Goal: Task Accomplishment & Management: Manage account settings

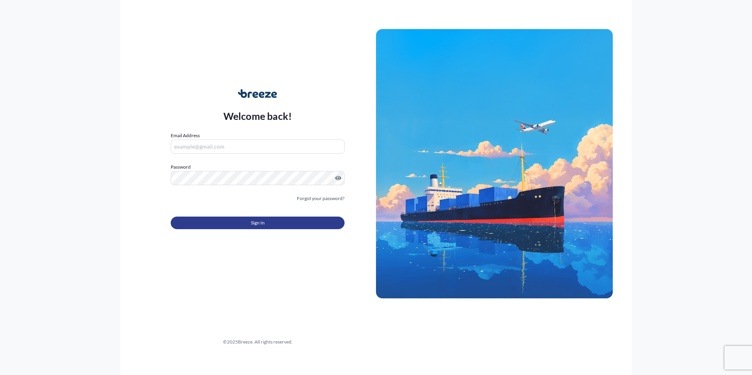
type input "[PERSON_NAME][EMAIL_ADDRESS][DOMAIN_NAME]"
click at [258, 225] on span "Sign In" at bounding box center [258, 223] width 14 height 8
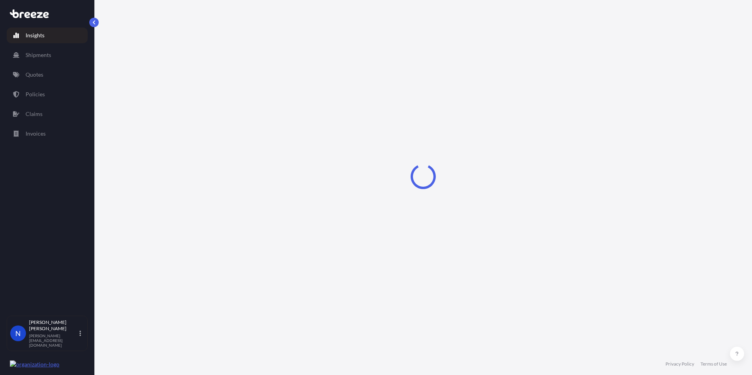
select select "2025"
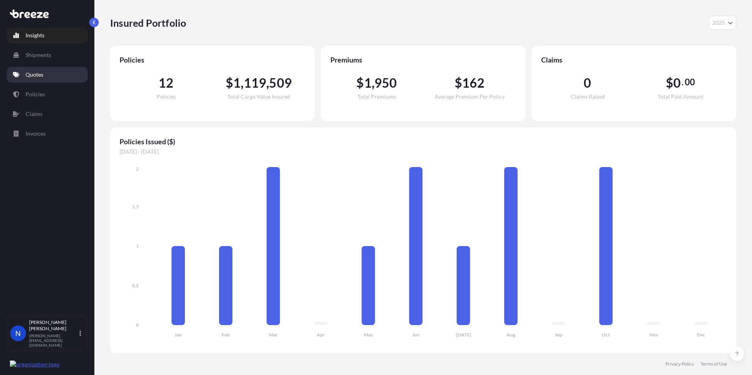
click at [34, 73] on p "Quotes" at bounding box center [35, 75] width 18 height 8
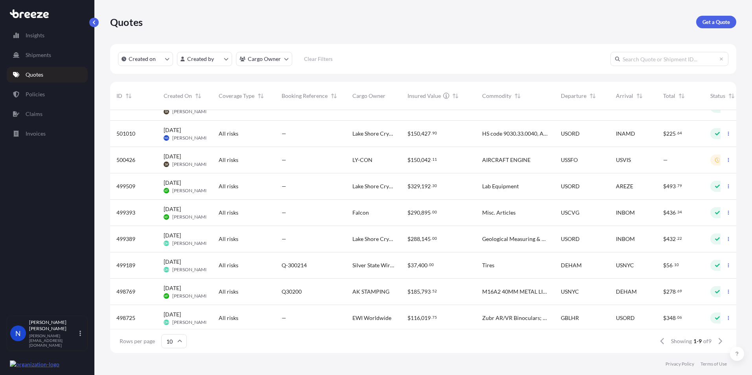
scroll to position [24, 0]
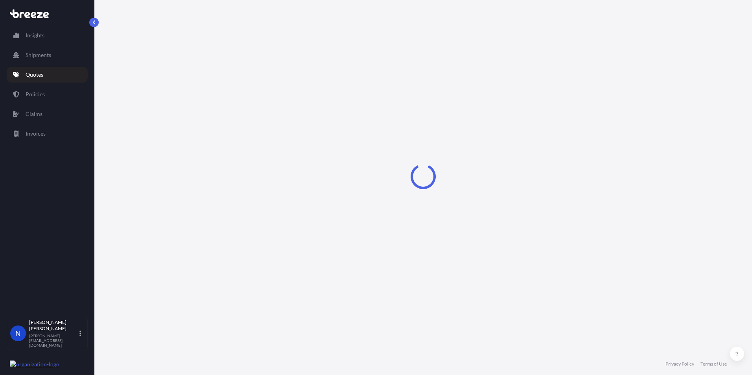
select select "Road"
select select "Air"
select select "Road"
select select "1"
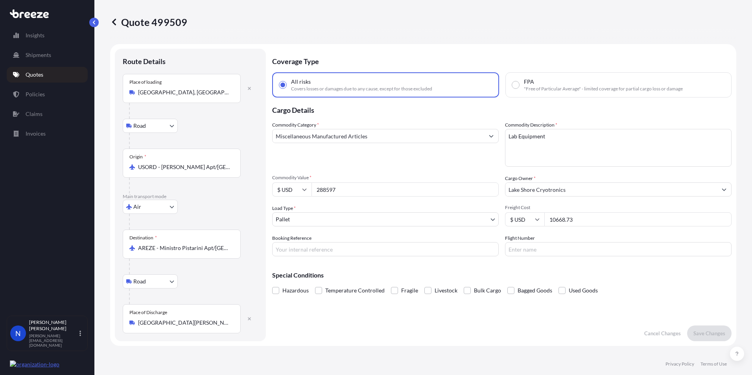
click at [473, 135] on input "Miscellaneous Manufactured Articles" at bounding box center [379, 136] width 212 height 14
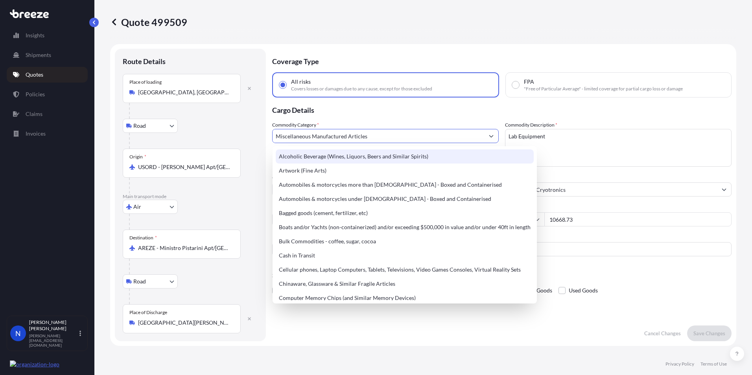
drag, startPoint x: 374, startPoint y: 142, endPoint x: 258, endPoint y: 138, distance: 115.7
click at [259, 138] on form "Route Details Place of loading Westerville, OH, USA Road Road Rail Origin * USO…" at bounding box center [423, 195] width 626 height 302
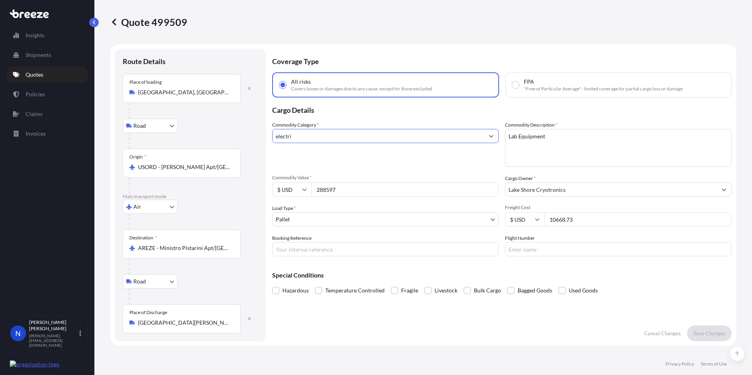
type input "electri"
click at [489, 135] on icon "Show suggestions" at bounding box center [491, 136] width 5 height 5
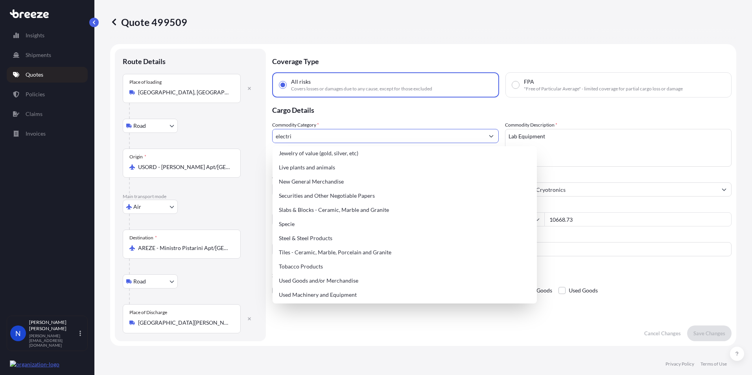
scroll to position [330, 0]
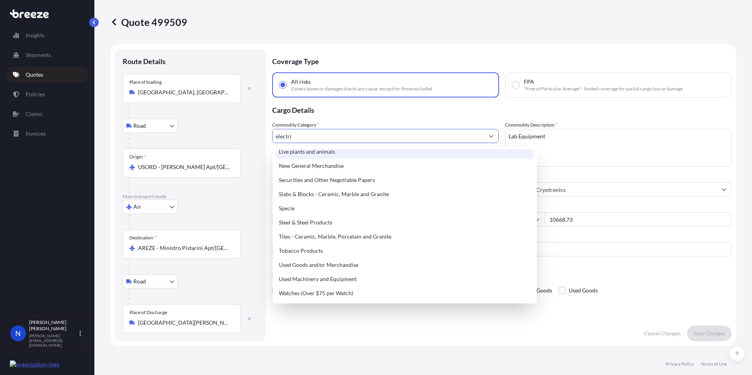
drag, startPoint x: 310, startPoint y: 138, endPoint x: 250, endPoint y: 139, distance: 60.6
click at [250, 139] on form "Route Details Place of loading Westerville, OH, USA Road Road Rail Origin * USO…" at bounding box center [423, 195] width 626 height 302
click at [613, 142] on textarea "Lab Equipment" at bounding box center [618, 148] width 227 height 38
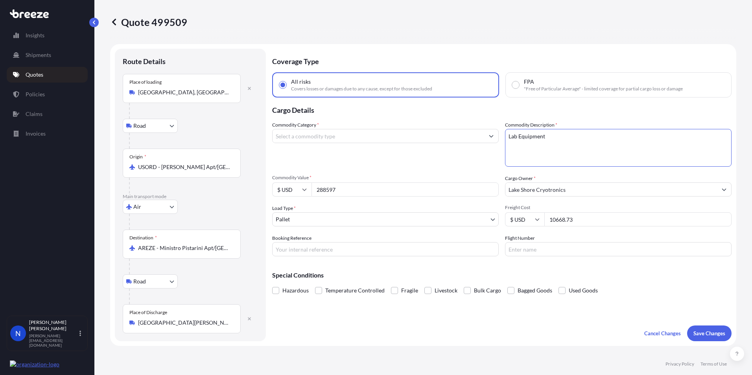
click at [319, 141] on input "Commodity Category *" at bounding box center [379, 136] width 212 height 14
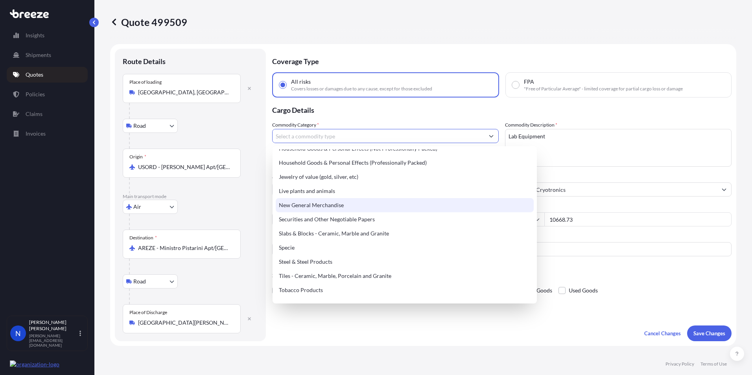
scroll to position [252, 0]
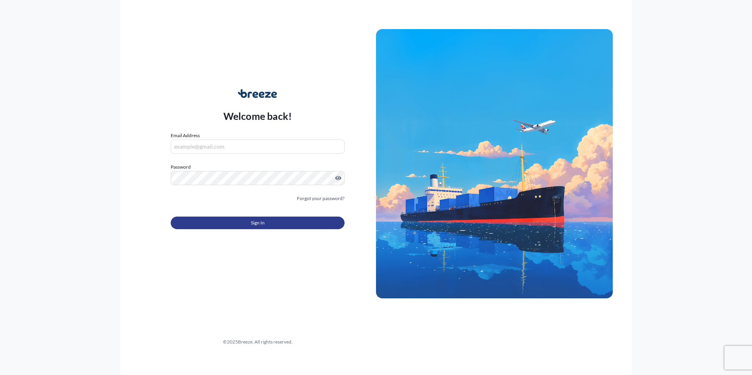
type input "[PERSON_NAME][EMAIL_ADDRESS][DOMAIN_NAME]"
click at [249, 224] on button "Sign In" at bounding box center [258, 223] width 174 height 13
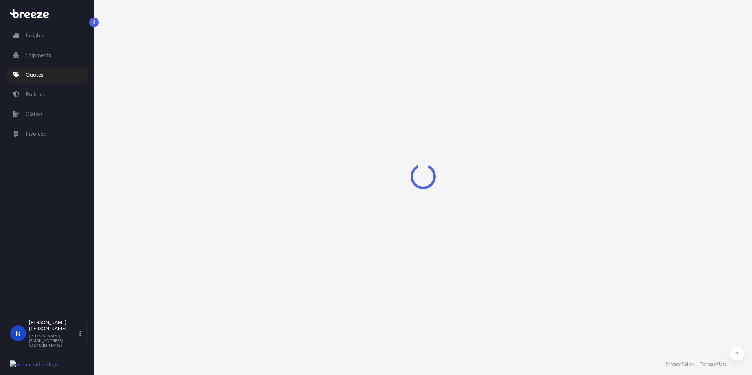
select select "Road"
select select "Air"
select select "Road"
select select "1"
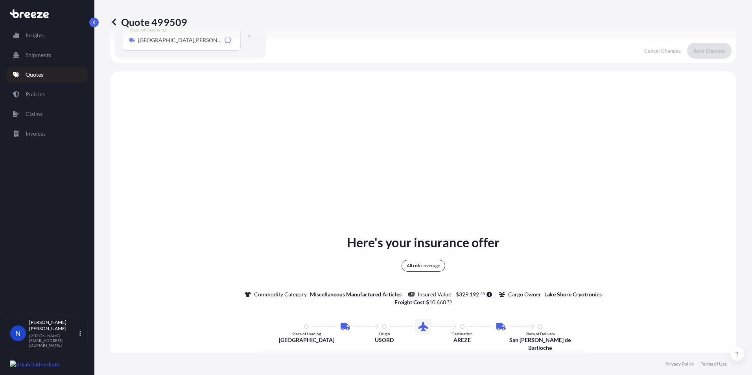
scroll to position [315, 0]
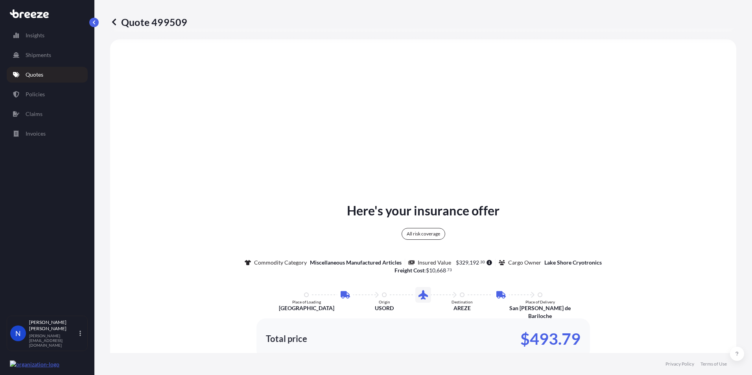
click at [33, 74] on p "Quotes" at bounding box center [35, 75] width 18 height 8
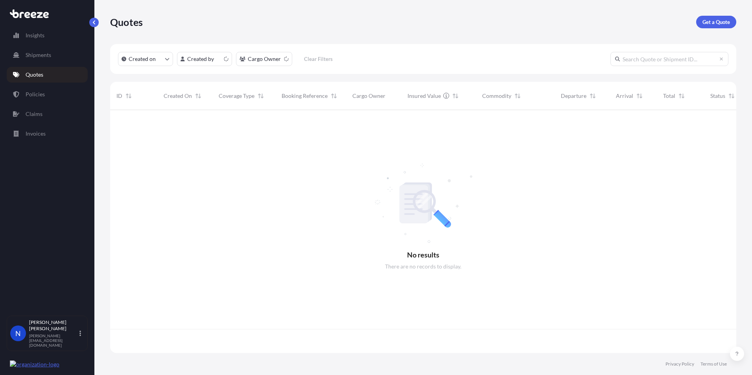
scroll to position [242, 620]
click at [710, 19] on p "Get a Quote" at bounding box center [717, 22] width 28 height 8
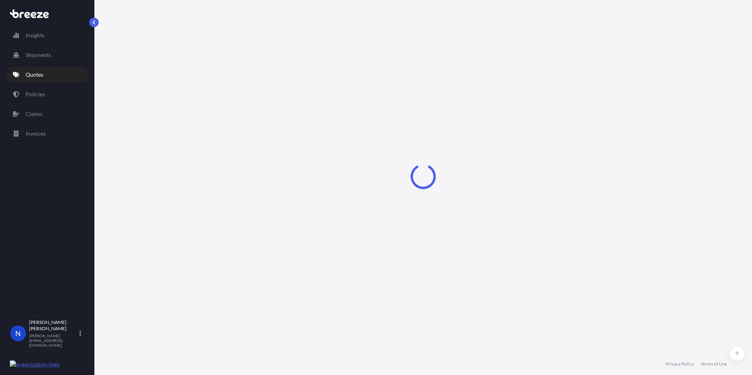
select select "Road"
select select "Sea"
select select "1"
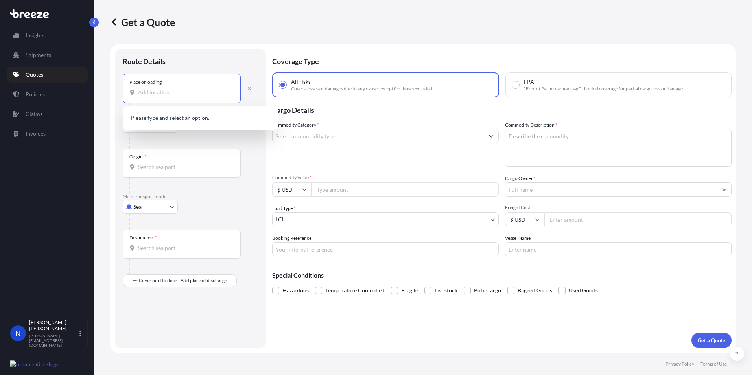
click at [158, 91] on input "Place of loading" at bounding box center [184, 93] width 93 height 8
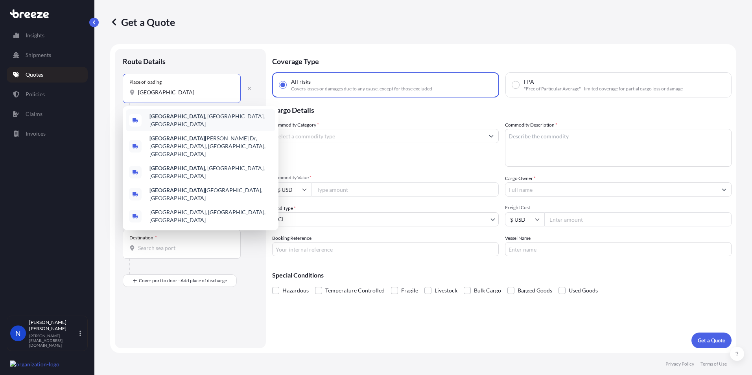
click at [170, 120] on b "Westerville" at bounding box center [177, 116] width 55 height 7
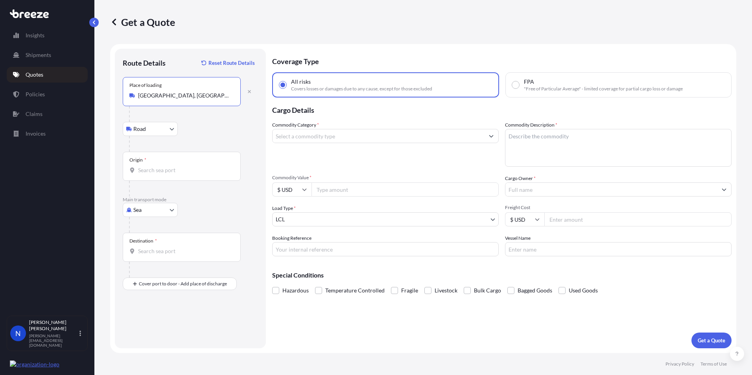
type input "Westerville, OH, USA"
click at [151, 211] on body "Insights Shipments Quotes Policies Claims Invoices N Noelle Schwarz noelle@falc…" at bounding box center [376, 187] width 752 height 375
click at [141, 247] on span "Air" at bounding box center [142, 245] width 8 height 8
select select "Air"
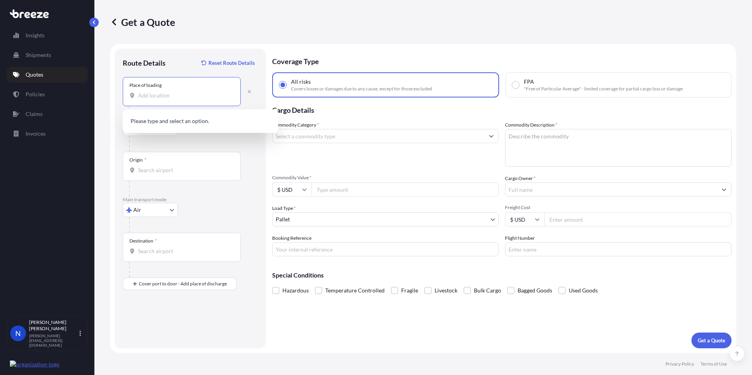
click at [153, 95] on input "Place of loading" at bounding box center [184, 96] width 93 height 8
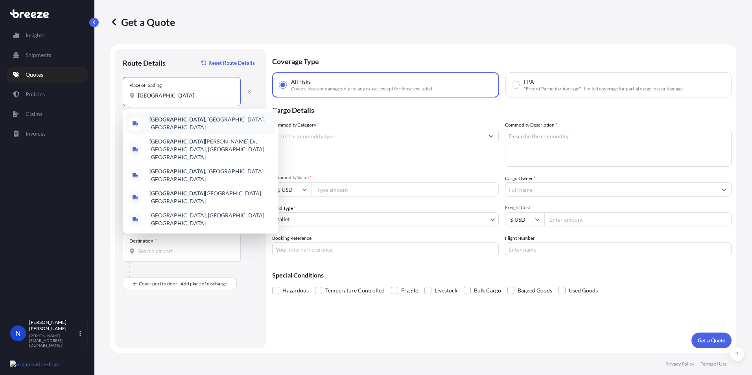
click at [172, 121] on b "Westerville" at bounding box center [177, 119] width 55 height 7
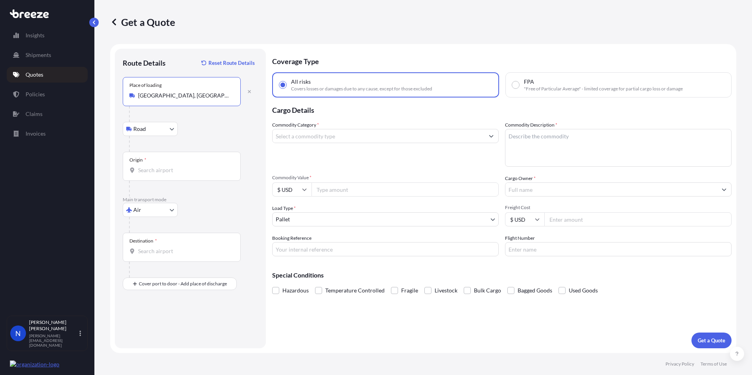
type input "Westerville, OH, USA"
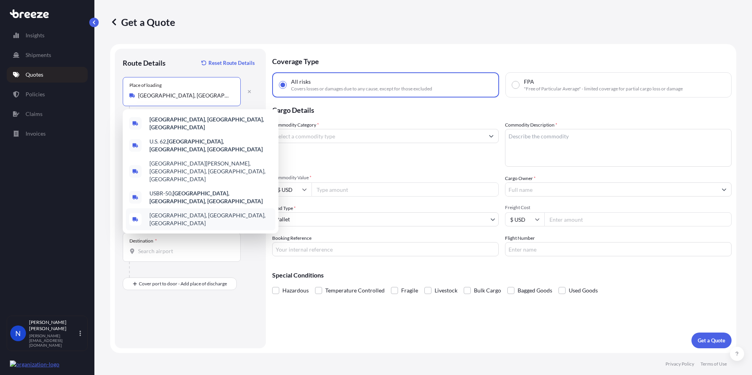
click at [213, 221] on div at bounding box center [193, 225] width 129 height 16
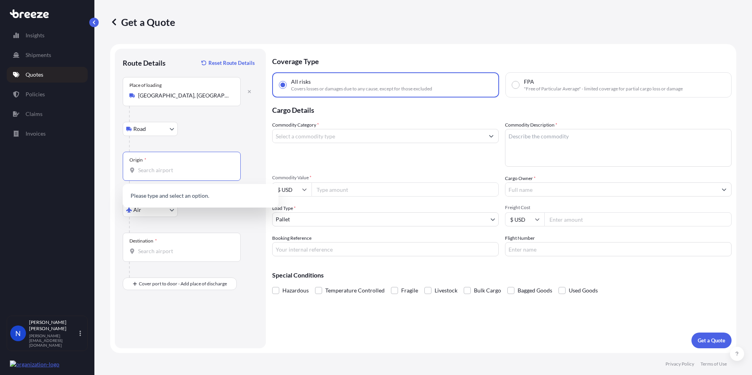
click at [157, 169] on input "Origin *" at bounding box center [184, 170] width 93 height 8
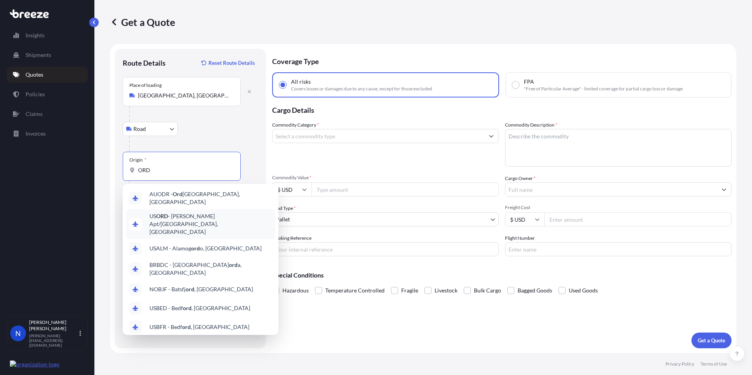
click at [178, 216] on span "US ORD - OHare Apt/Chicago, United States" at bounding box center [211, 224] width 123 height 24
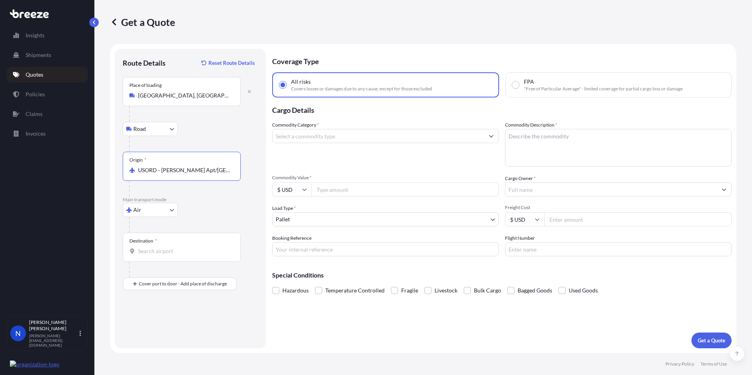
drag, startPoint x: 229, startPoint y: 170, endPoint x: 89, endPoint y: 162, distance: 140.6
click at [89, 162] on div "Insights Shipments Quotes Policies Claims Invoices N Noelle Schwarz noelle@falc…" at bounding box center [376, 187] width 752 height 375
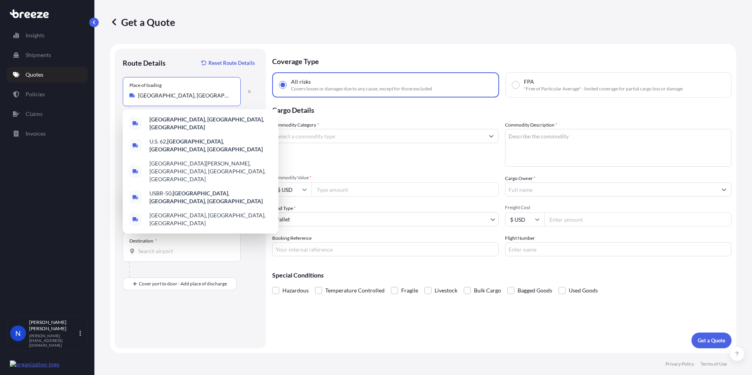
drag, startPoint x: 201, startPoint y: 93, endPoint x: 212, endPoint y: 95, distance: 10.5
click at [201, 93] on input "Westerville, OH, USA" at bounding box center [184, 96] width 93 height 8
click at [248, 90] on icon "button" at bounding box center [249, 91] width 3 height 3
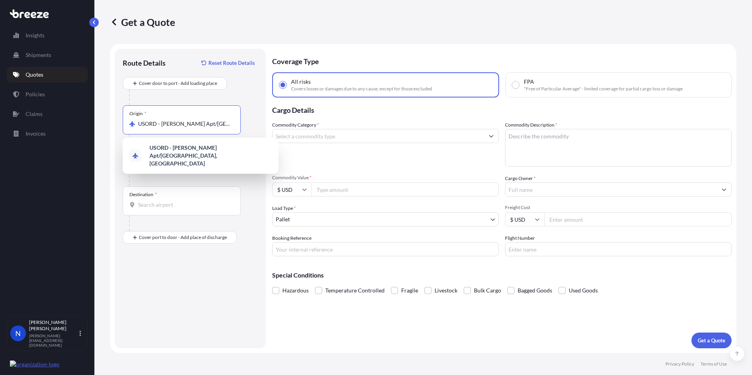
drag, startPoint x: 220, startPoint y: 124, endPoint x: 100, endPoint y: 113, distance: 120.5
click at [100, 113] on div "Get a Quote Route Details Reset Route Details Cover door to port - Add loading …" at bounding box center [423, 176] width 658 height 353
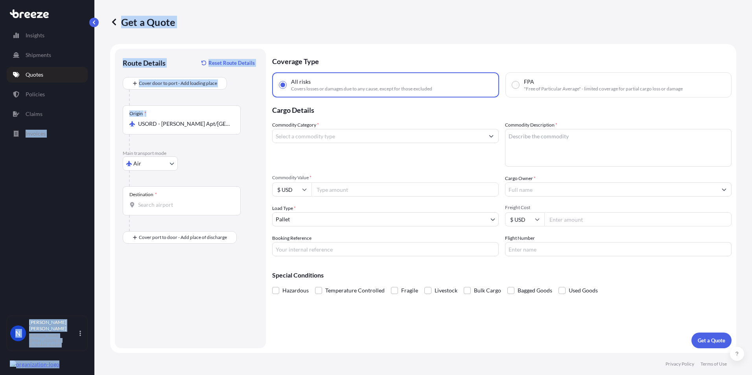
drag, startPoint x: 172, startPoint y: 130, endPoint x: 87, endPoint y: 120, distance: 86.0
click at [87, 120] on div "Insights Shipments Quotes Policies Claims Invoices N Noelle Schwarz noelle@falc…" at bounding box center [376, 187] width 752 height 375
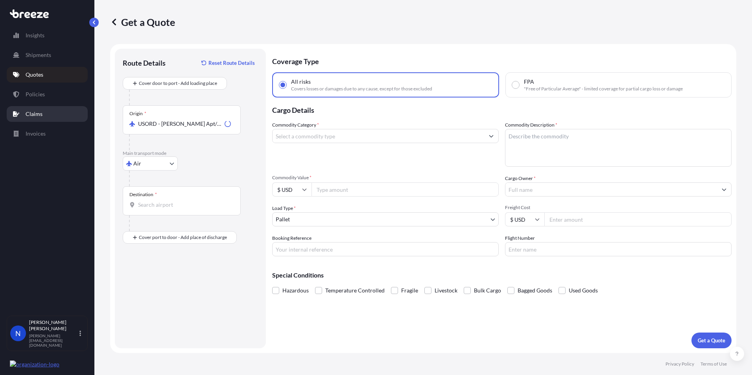
drag, startPoint x: 87, startPoint y: 120, endPoint x: 166, endPoint y: 121, distance: 79.5
click at [166, 121] on input "USORD - OHare Apt/Chicago, United States" at bounding box center [179, 124] width 83 height 8
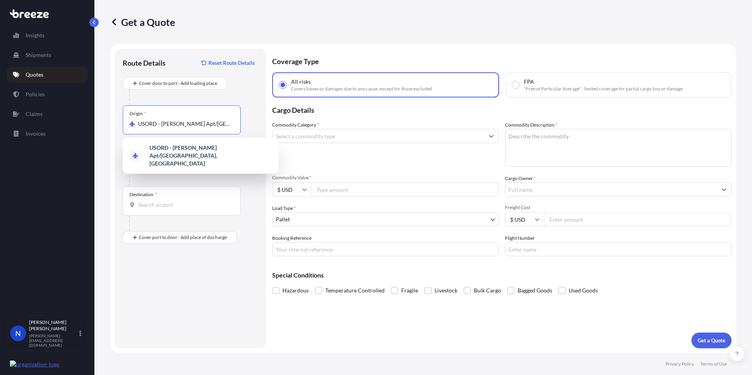
drag, startPoint x: 203, startPoint y: 124, endPoint x: 109, endPoint y: 116, distance: 94.3
click at [109, 116] on div "Get a Quote Route Details Reset Route Details Cover door to port - Add loading …" at bounding box center [423, 176] width 658 height 353
type input "go, United States"
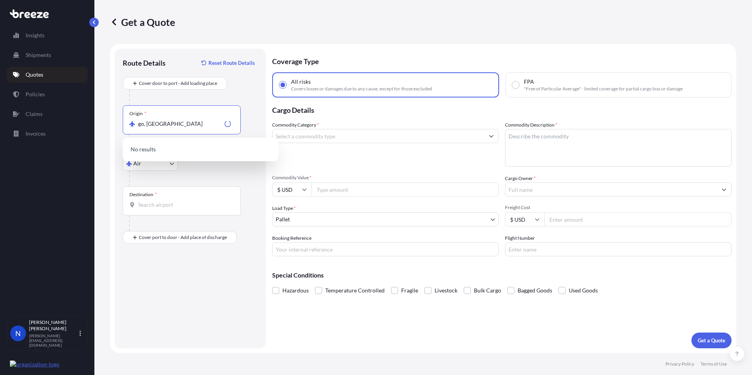
drag, startPoint x: 193, startPoint y: 124, endPoint x: 41, endPoint y: 107, distance: 153.2
click at [41, 107] on div "Insights Shipments Quotes Policies Claims Invoices N Noelle Schwarz noelle@falc…" at bounding box center [376, 187] width 752 height 375
type input "USORD - OHare Apt/Chicago, United States"
click at [238, 170] on div "Air Sea Air Road Rail" at bounding box center [190, 164] width 135 height 14
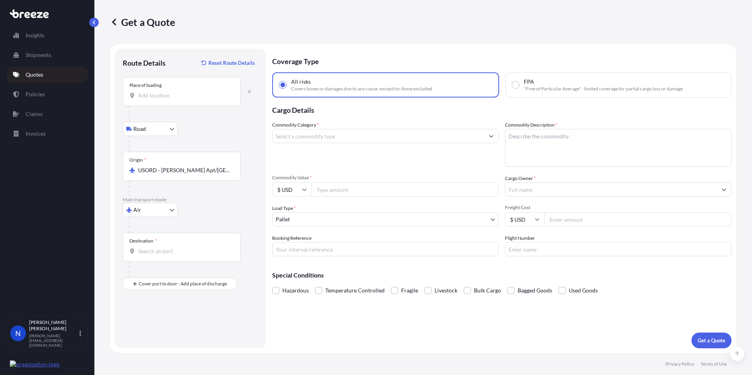
click at [146, 96] on input "Place of loading" at bounding box center [184, 96] width 93 height 8
paste input "Westerville"
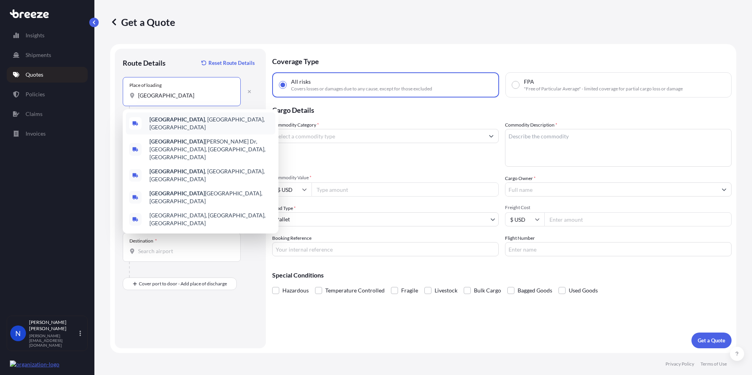
click at [162, 123] on b "Westerville" at bounding box center [177, 119] width 55 height 7
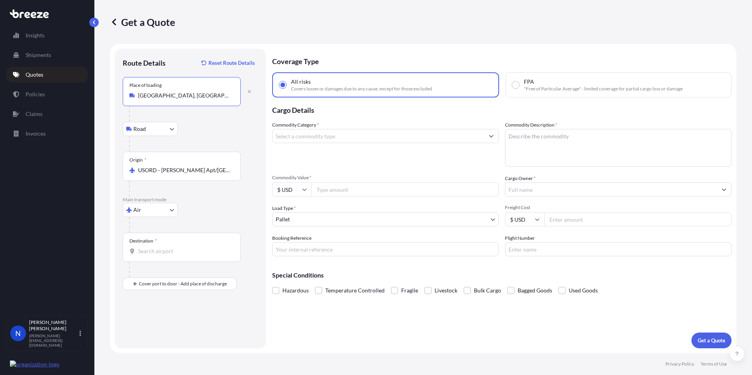
type input "Westerville, OH, USA"
click at [211, 175] on div "Origin * USORD - OHare Apt/Chicago, United States" at bounding box center [182, 166] width 118 height 29
click at [211, 174] on input "USORD - OHare Apt/Chicago, United States" at bounding box center [184, 170] width 93 height 8
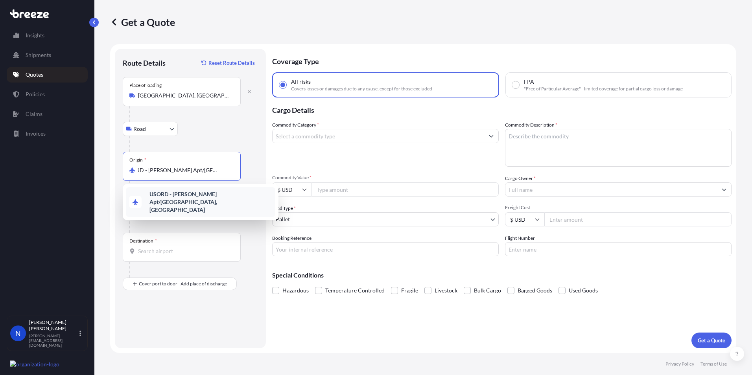
click at [154, 196] on b "USORD - OHare Apt/Chicago, United States" at bounding box center [184, 202] width 68 height 22
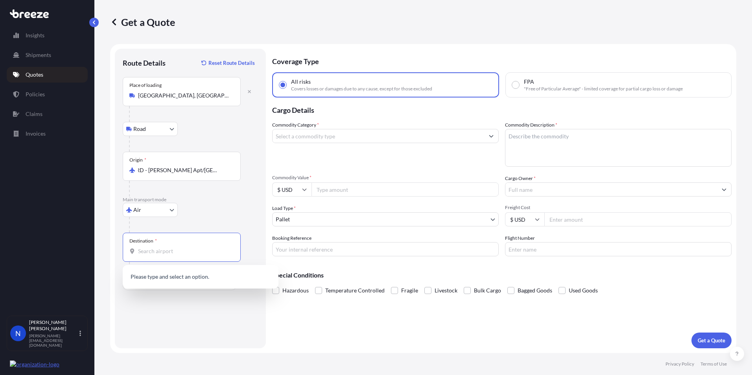
click at [148, 253] on input "Destination *" at bounding box center [184, 251] width 93 height 8
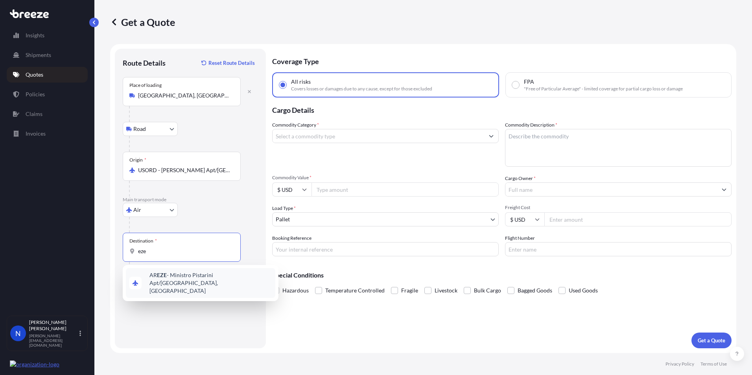
click at [177, 279] on span "AR EZE - Ministro Pistarini Apt/Buenos Aires, Argentina" at bounding box center [211, 283] width 123 height 24
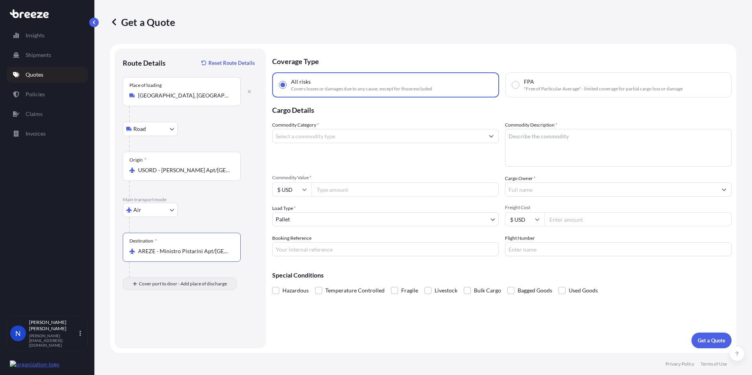
type input "AREZE - Ministro Pistarini Apt/Buenos Aires, Argentina"
click at [156, 325] on input "Place of Discharge" at bounding box center [184, 326] width 93 height 8
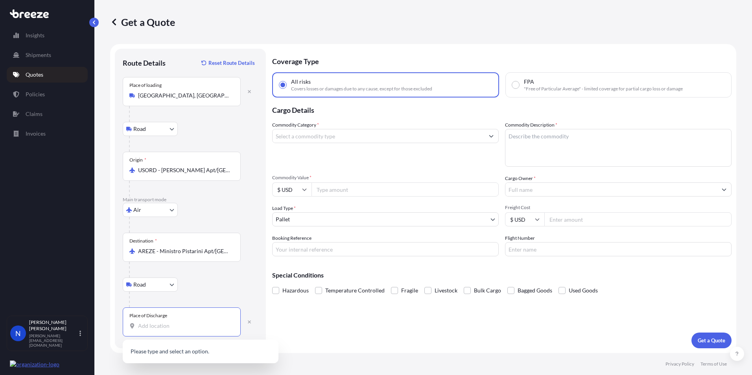
paste input "San Carlos de Bariloche"
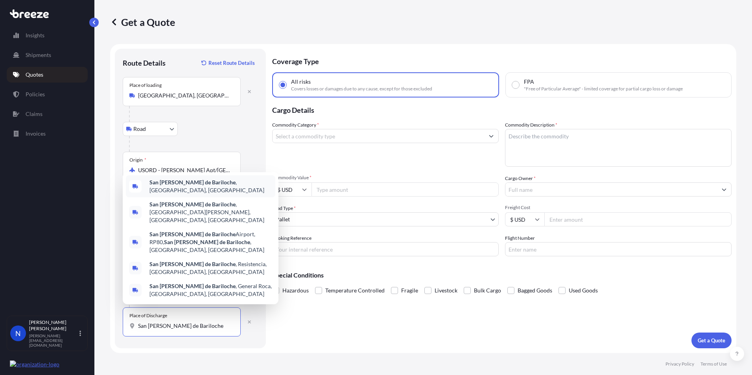
click at [186, 186] on b "San Carlos de Bariloche" at bounding box center [193, 182] width 86 height 7
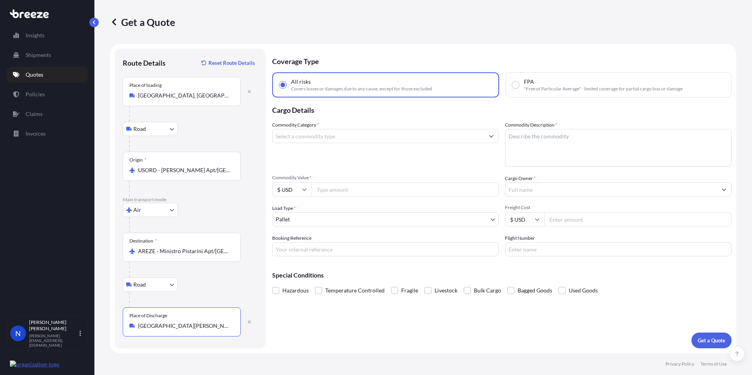
type input "San Carlos de Bariloche, Río Negro Province, Argentina"
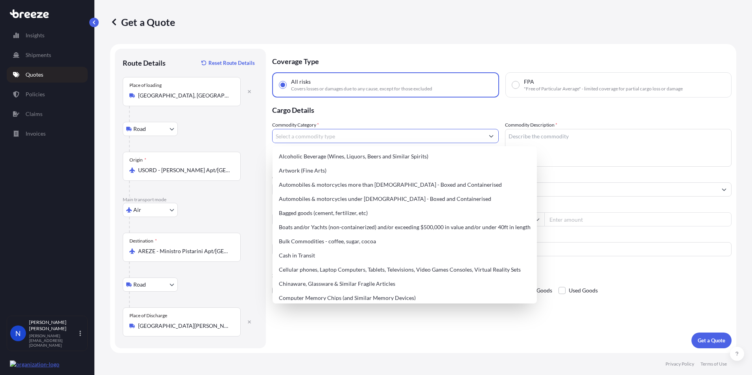
click at [287, 137] on input "Commodity Category *" at bounding box center [379, 136] width 212 height 14
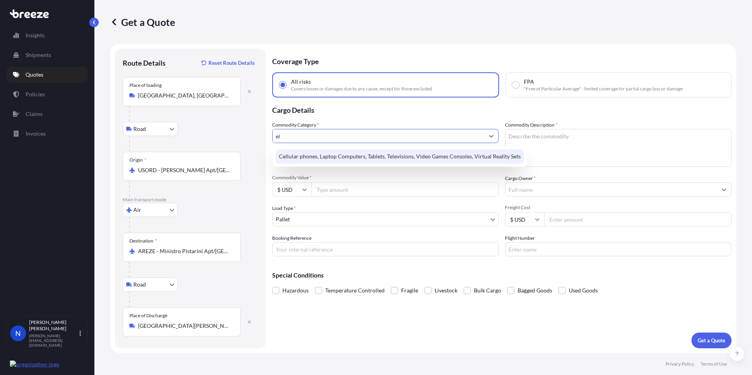
type input "e"
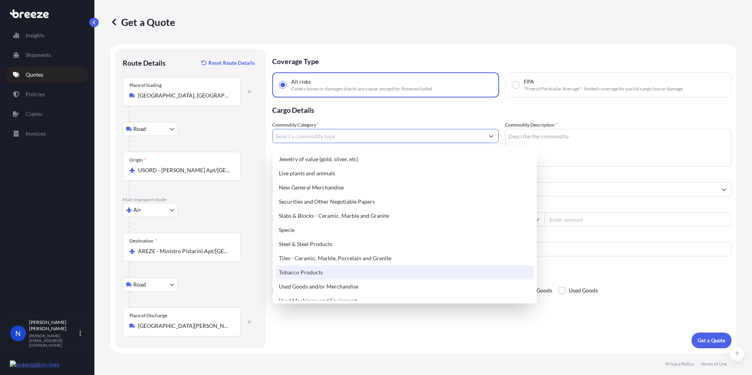
scroll to position [291, 0]
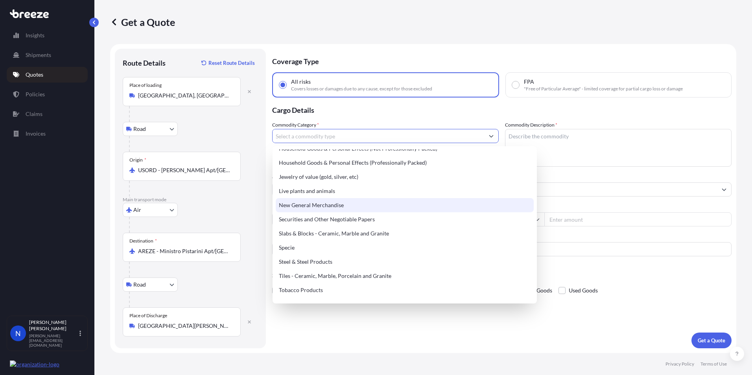
click at [319, 207] on div "New General Merchandise" at bounding box center [405, 205] width 258 height 14
type input "New General Merchandise"
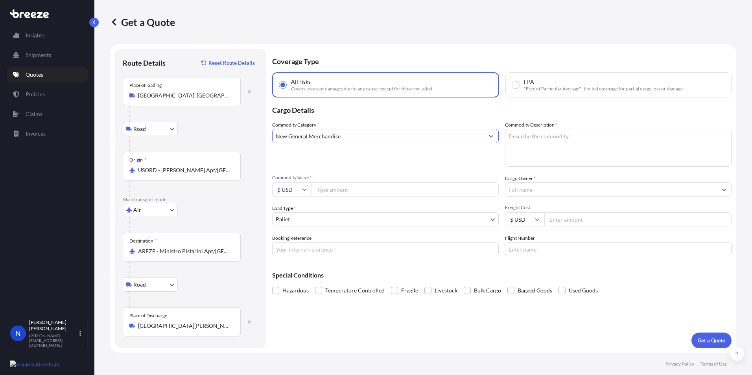
click at [429, 135] on input "New General Merchandise" at bounding box center [379, 136] width 212 height 14
click at [318, 138] on input "New General Merchandise" at bounding box center [379, 136] width 212 height 14
drag, startPoint x: 393, startPoint y: 142, endPoint x: 401, endPoint y: 142, distance: 7.9
click at [393, 142] on input "New General Merchandise" at bounding box center [379, 136] width 212 height 14
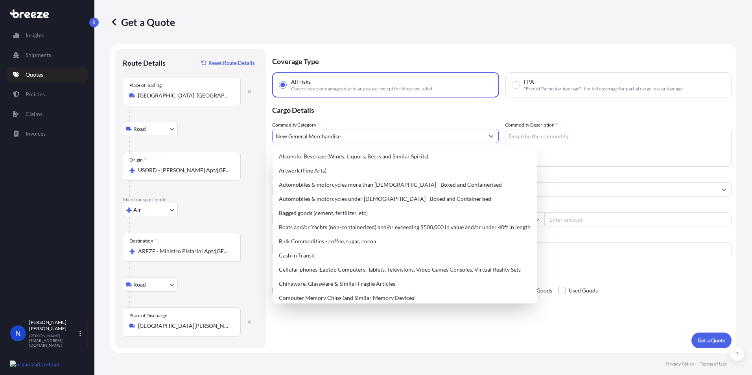
click at [498, 135] on button "Show suggestions" at bounding box center [491, 136] width 14 height 14
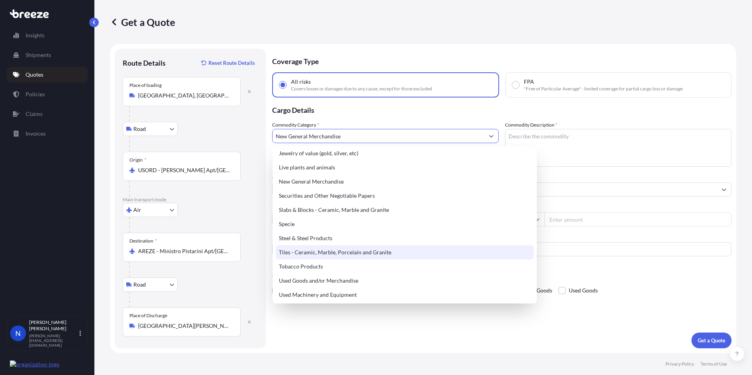
scroll to position [330, 0]
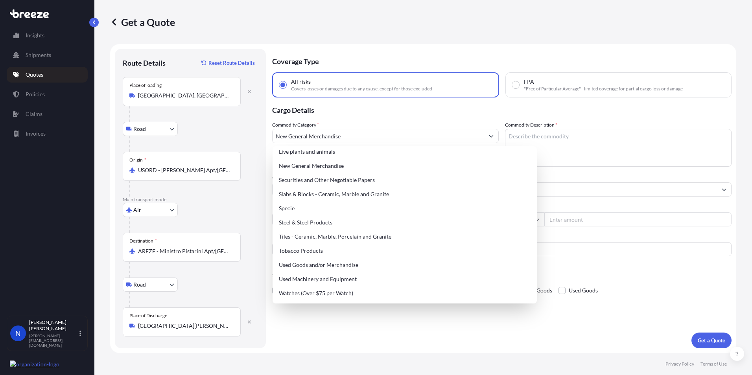
click at [34, 77] on p "Quotes" at bounding box center [35, 75] width 18 height 8
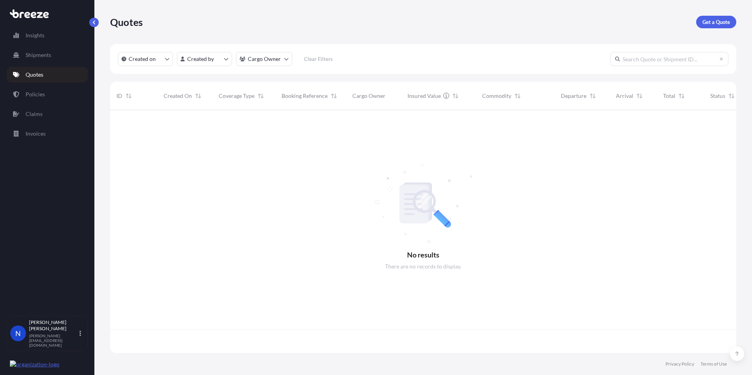
scroll to position [242, 620]
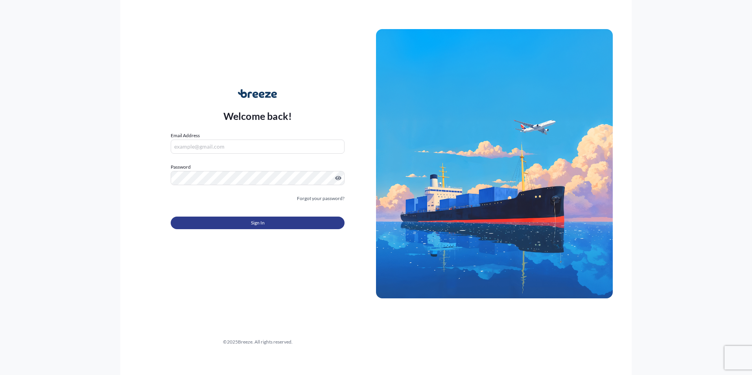
type input "[PERSON_NAME][EMAIL_ADDRESS][DOMAIN_NAME]"
click at [235, 222] on button "Sign In" at bounding box center [258, 223] width 174 height 13
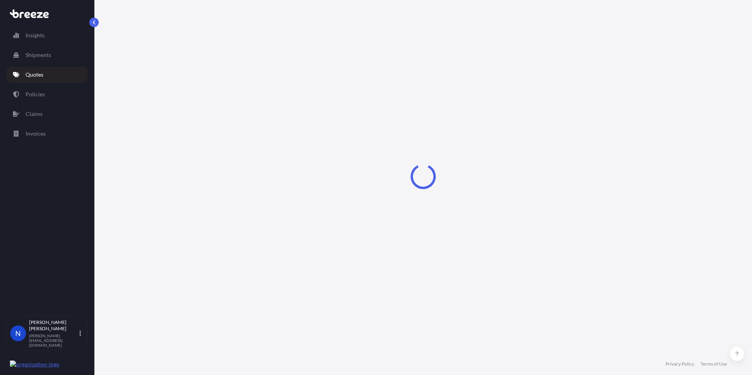
select select "Road"
select select "Air"
select select "Road"
select select "1"
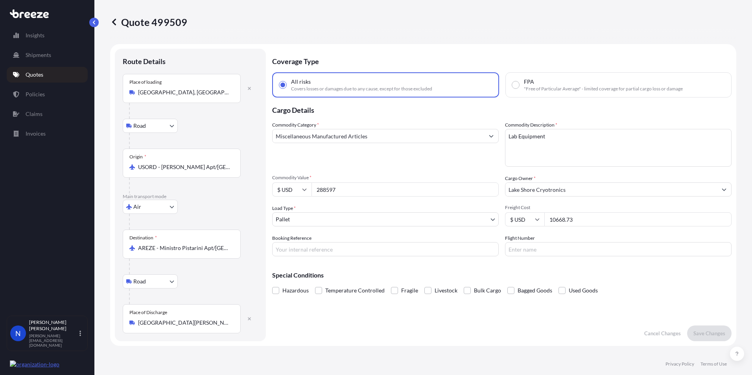
click at [186, 251] on input "AREZE - Ministro Pistarini Apt/Buenos Aires, Argentina" at bounding box center [184, 248] width 93 height 8
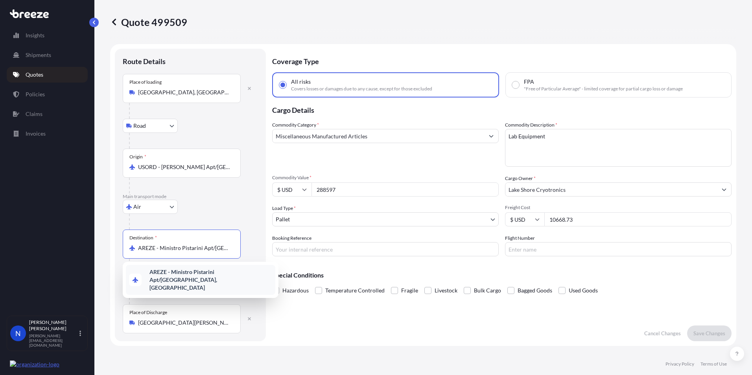
click at [173, 283] on b "AREZE - Ministro Pistarini Apt/Buenos Aires, Argentina" at bounding box center [184, 280] width 68 height 22
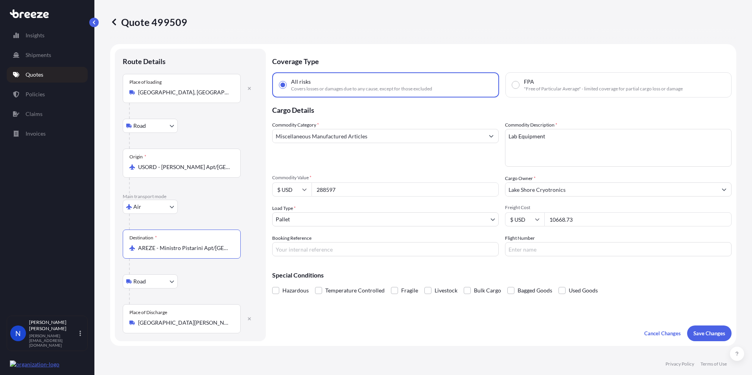
click at [192, 326] on input "San Carlos de Bariloche, Río Negro Province, Argentina" at bounding box center [184, 323] width 93 height 8
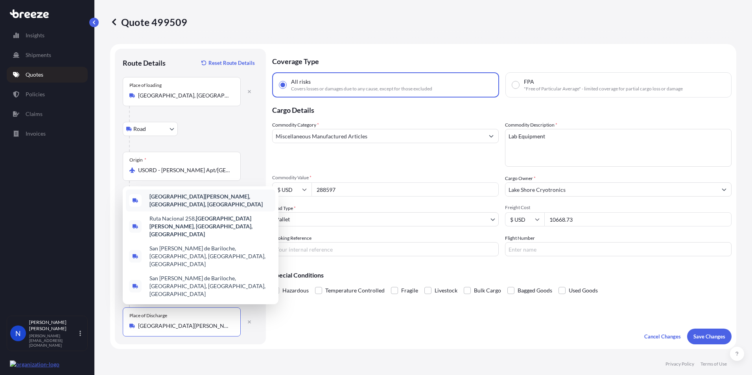
click at [175, 209] on span "San Carlos de Bariloche, Río Negro Province, Argentina" at bounding box center [211, 201] width 123 height 16
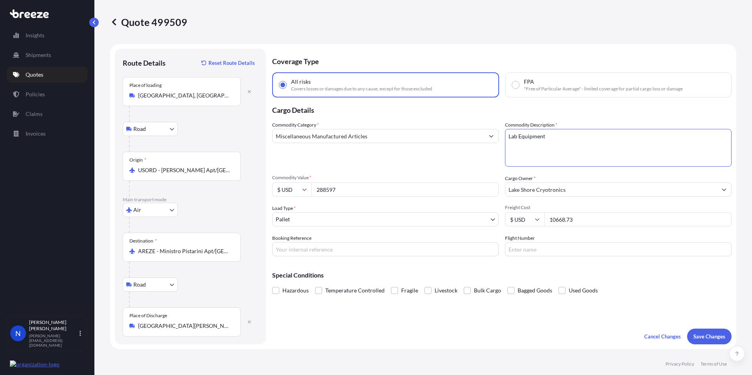
drag, startPoint x: 543, startPoint y: 141, endPoint x: 487, endPoint y: 129, distance: 57.4
click at [487, 129] on div "Commodity Category * Miscellaneous Manufactured Articles Commodity Description …" at bounding box center [502, 188] width 460 height 135
paste textarea "Automatic regulating and controlling instruments & 8607 VSM system"
type textarea "Automatic regulating and controlling instruments & 8607 VSM system"
click at [395, 292] on span at bounding box center [394, 290] width 7 height 7
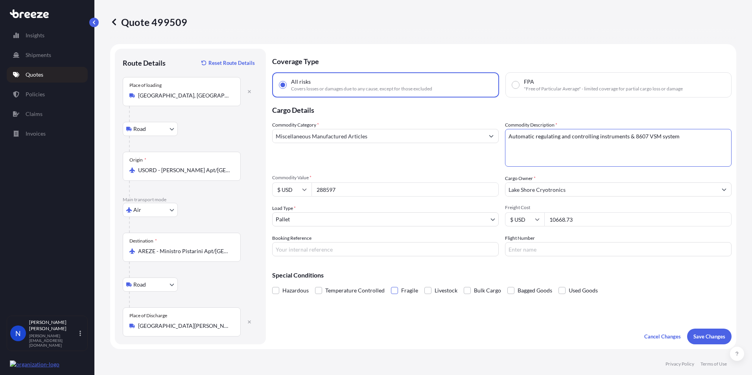
click at [391, 285] on input "Fragile" at bounding box center [391, 285] width 0 height 0
click at [297, 249] on input "Booking Reference" at bounding box center [385, 249] width 227 height 14
paste input "SEA2509390"
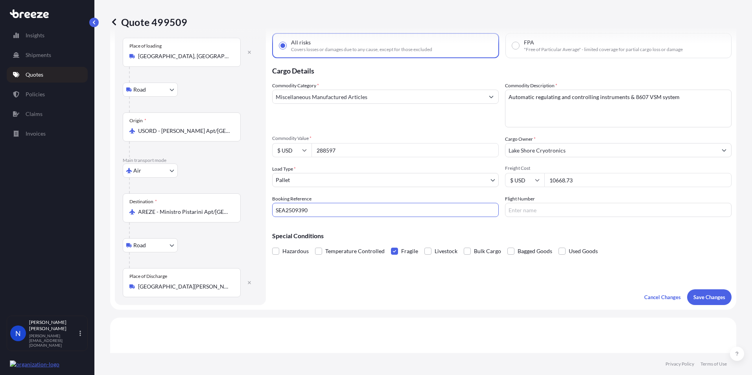
type input "SEA2509390"
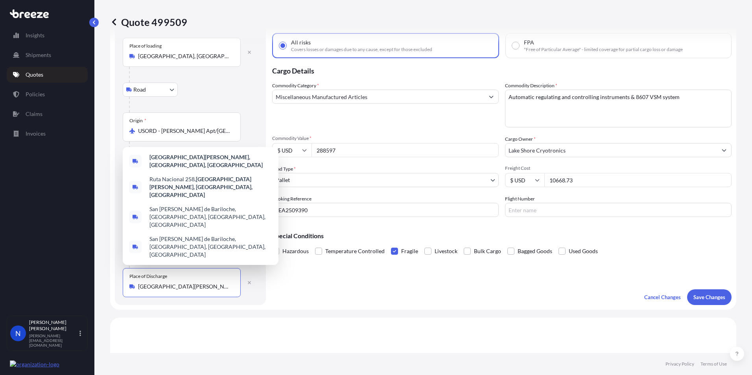
click at [166, 286] on input "San Carlos de Bariloche, Río Negro Province, Argentina" at bounding box center [184, 287] width 93 height 8
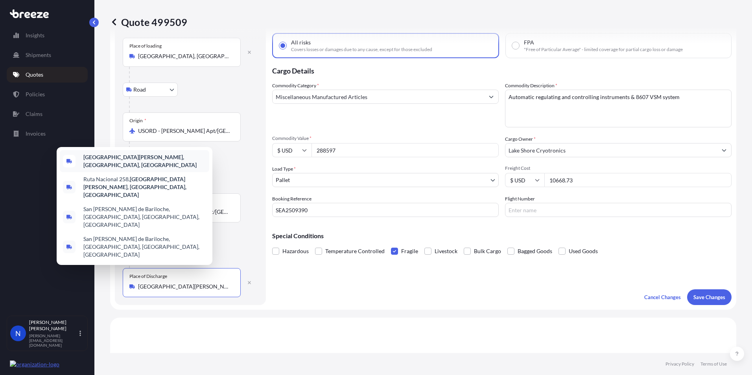
click at [119, 168] on b "San Carlos de Bariloche, Río Negro Province, Argentina" at bounding box center [139, 161] width 113 height 15
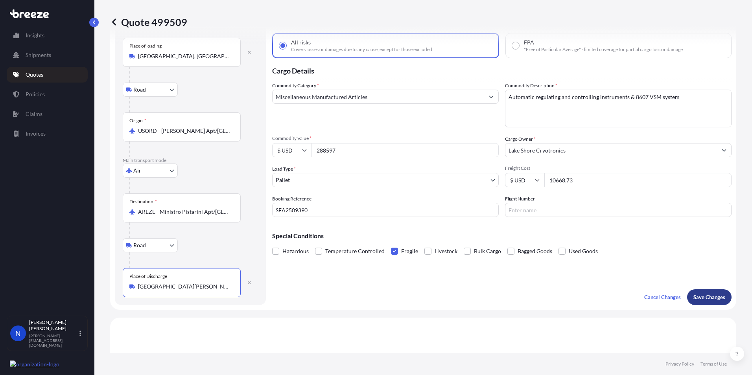
click at [700, 296] on p "Save Changes" at bounding box center [710, 298] width 32 height 8
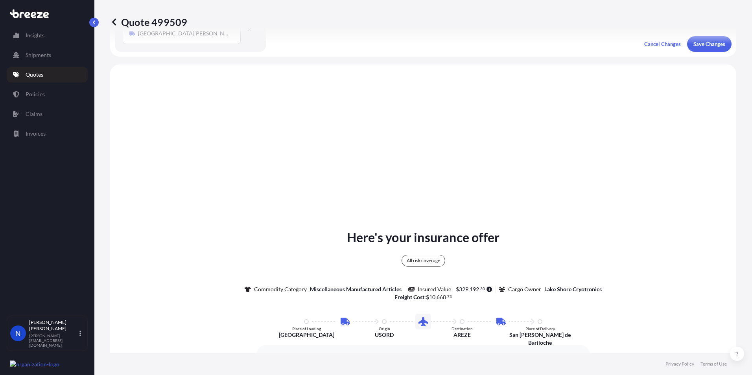
scroll to position [318, 0]
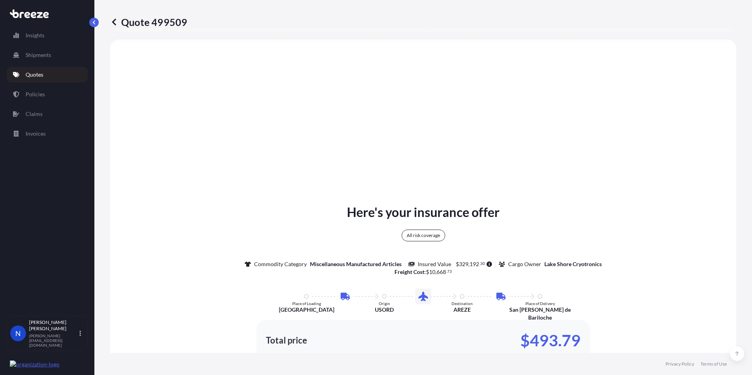
select select "Road"
select select "Air"
select select "Road"
select select "1"
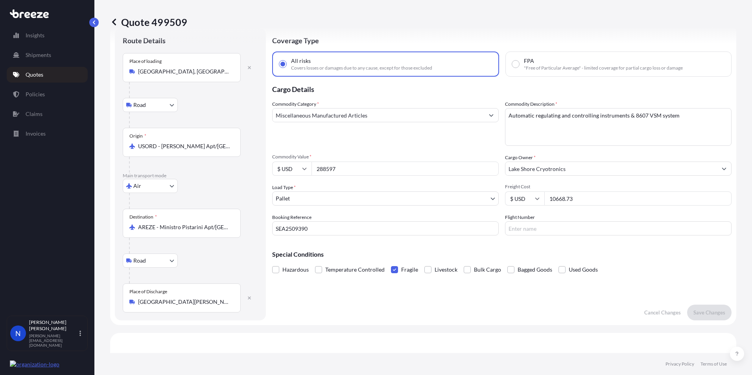
scroll to position [0, 0]
